Goal: Transaction & Acquisition: Purchase product/service

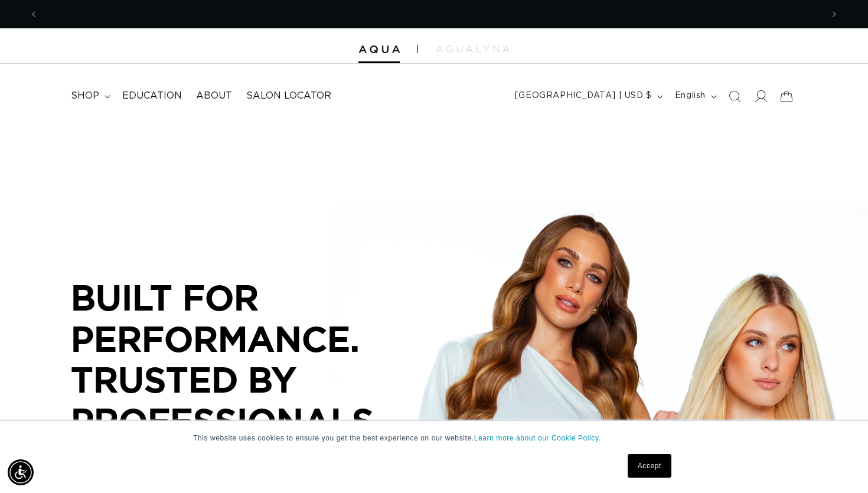
scroll to position [0, 784]
click at [762, 100] on icon at bounding box center [760, 96] width 12 height 12
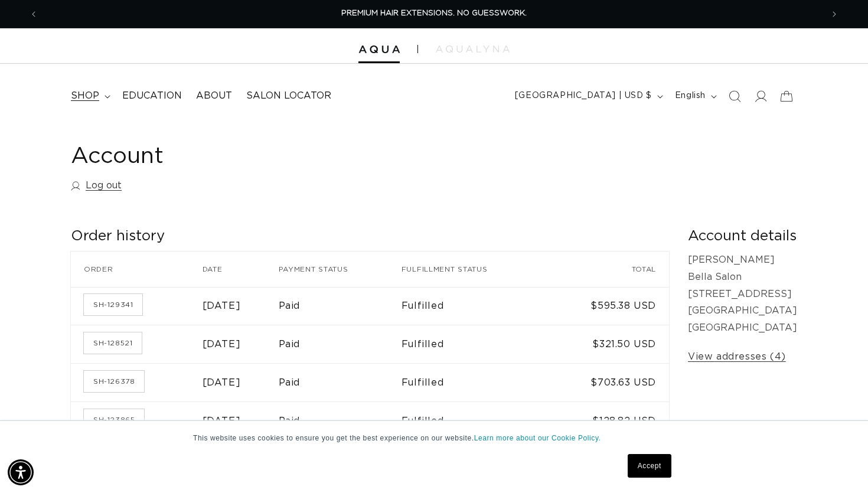
click at [102, 97] on summary "shop" at bounding box center [89, 96] width 51 height 27
click at [736, 93] on icon "Search" at bounding box center [734, 96] width 12 height 12
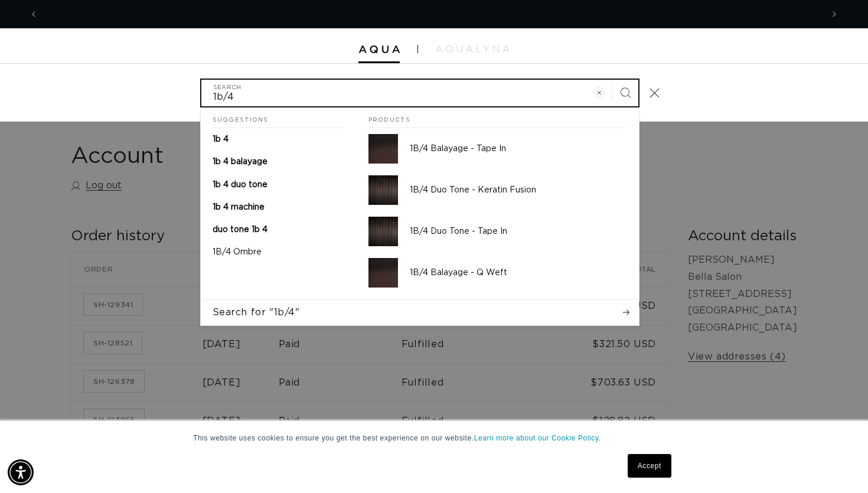
scroll to position [0, 1568]
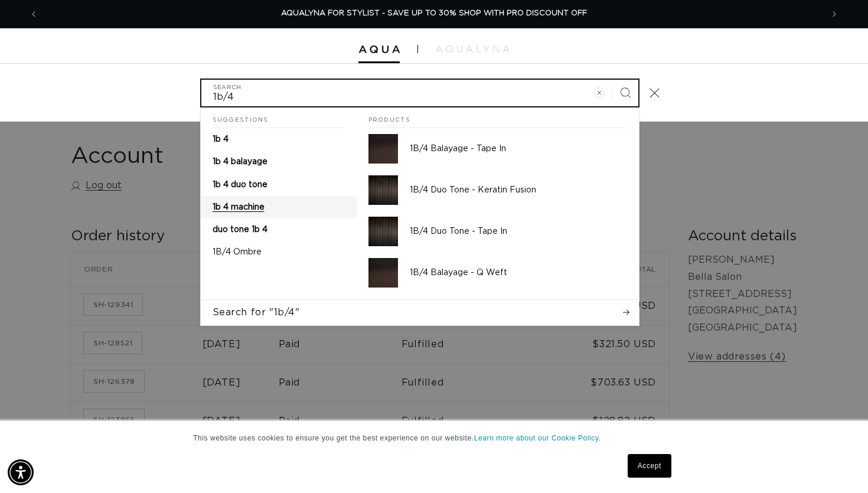
type input "1b/4"
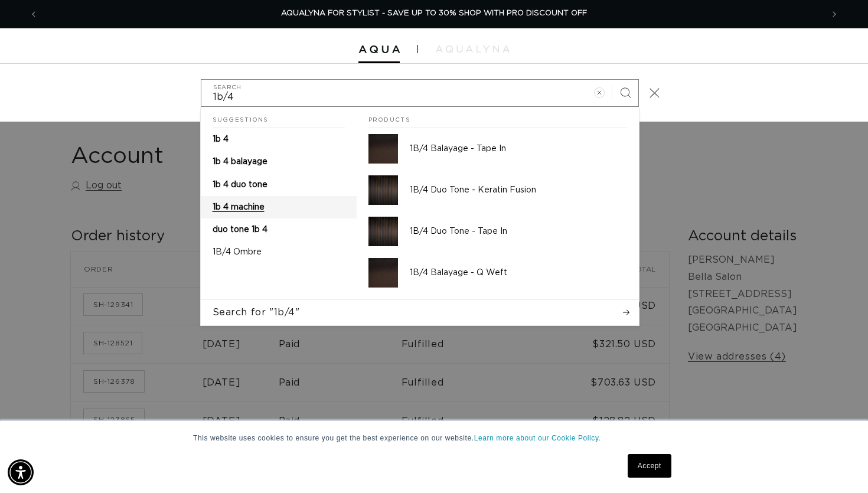
click at [270, 208] on link "1b 4 machine" at bounding box center [279, 207] width 156 height 22
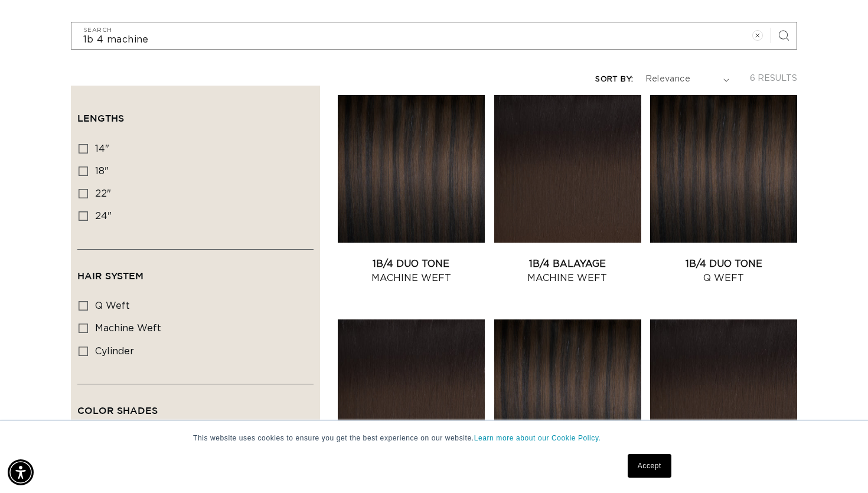
scroll to position [0, 1568]
click at [565, 265] on link "1B/4 Balayage Machine Weft" at bounding box center [567, 271] width 147 height 28
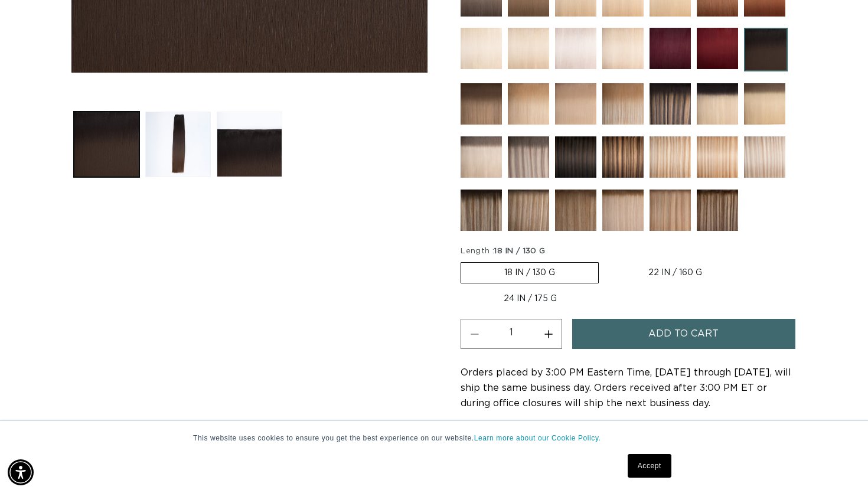
scroll to position [0, 1568]
click at [666, 332] on span "Add to cart" at bounding box center [683, 334] width 70 height 30
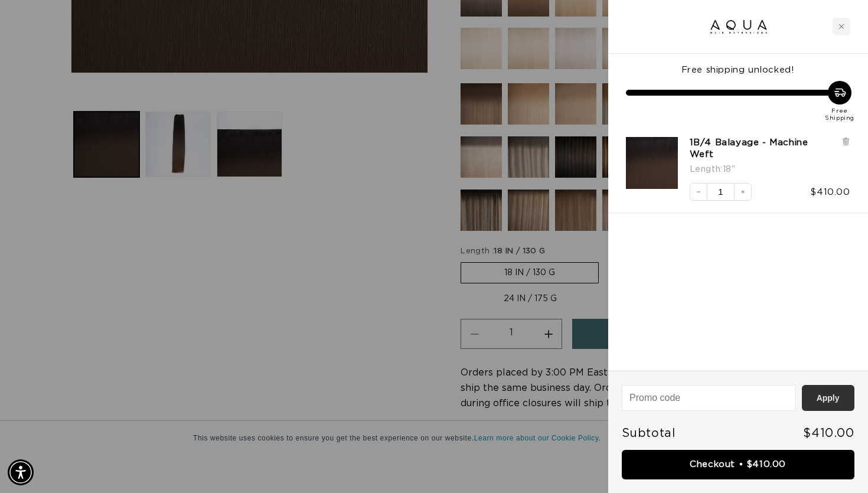
scroll to position [0, 0]
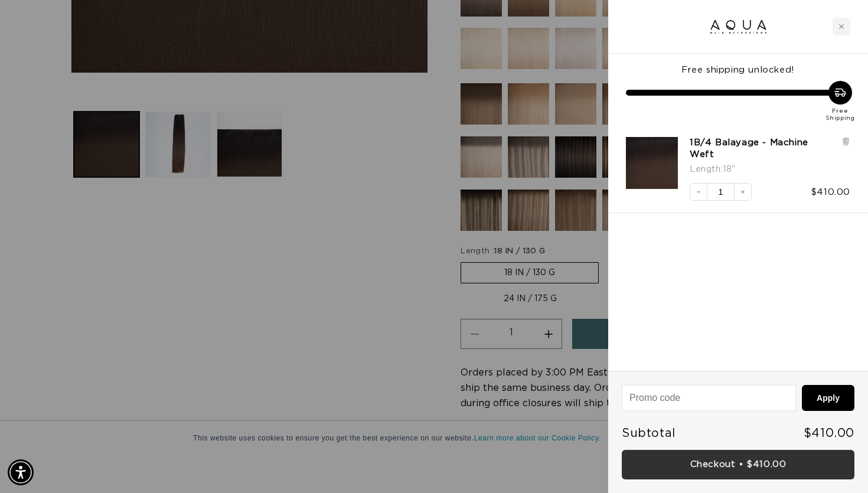
click at [754, 468] on link "Checkout • $410.00" at bounding box center [738, 465] width 233 height 30
